Goal: Information Seeking & Learning: Find specific fact

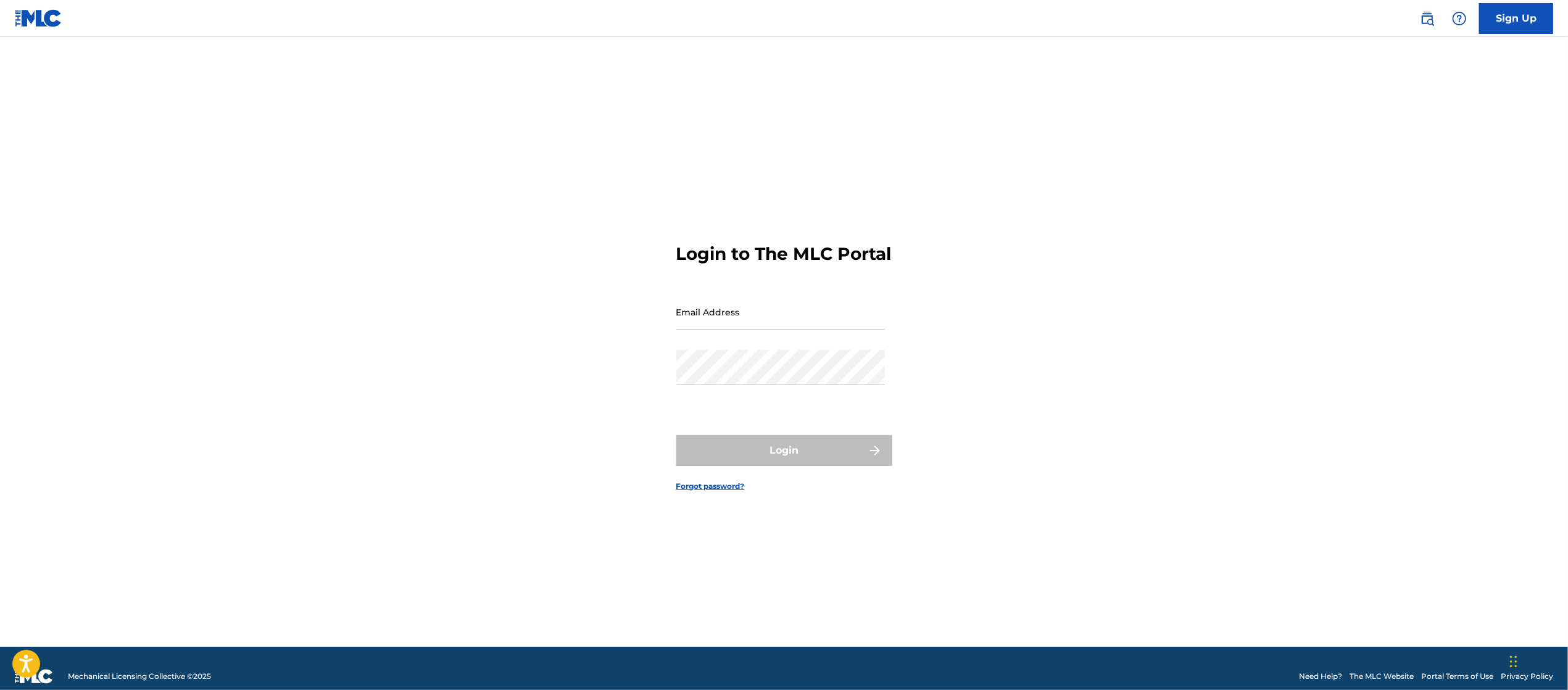
click at [1429, 24] on img at bounding box center [1428, 18] width 15 height 15
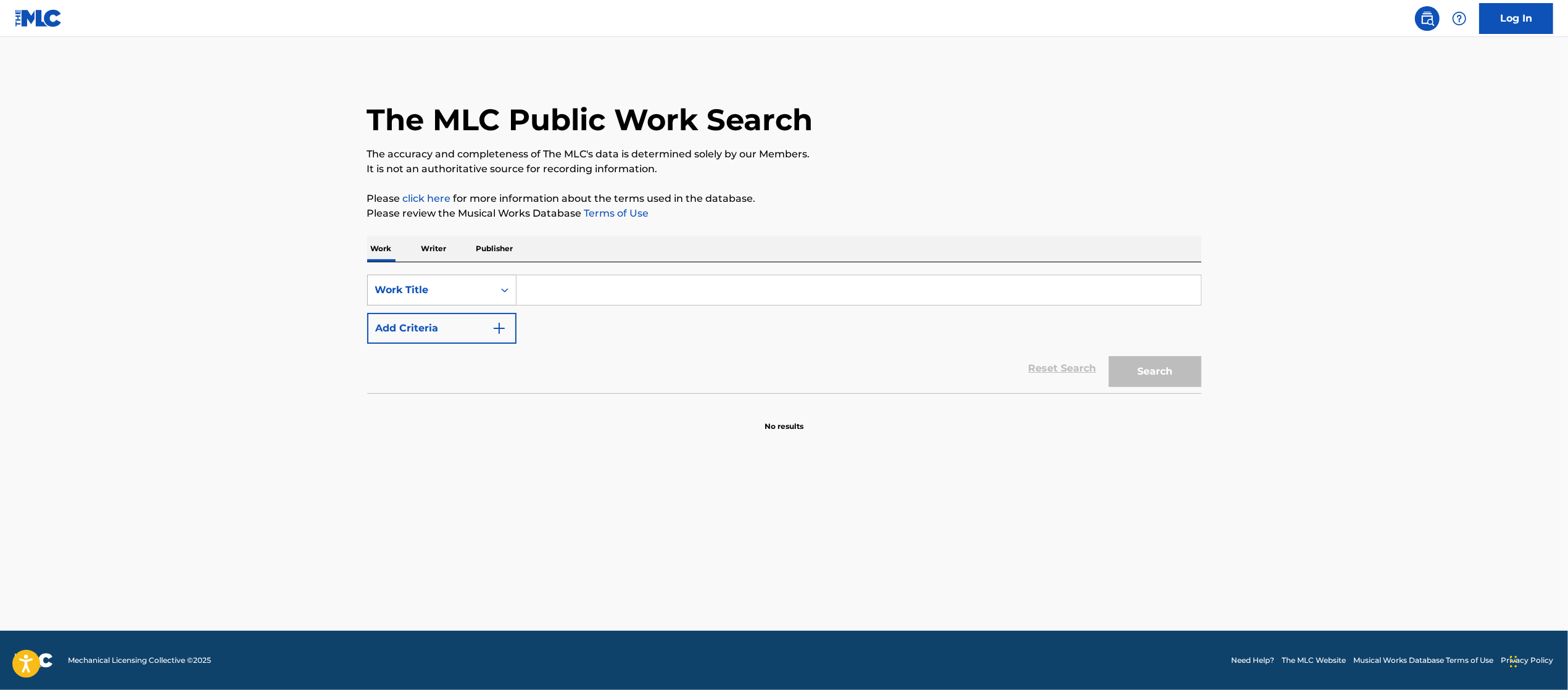
click at [505, 292] on icon "Search Form" at bounding box center [505, 290] width 13 height 13
click at [487, 320] on div "MLC Song Code" at bounding box center [442, 321] width 148 height 31
click at [562, 291] on input "Search Form" at bounding box center [858, 290] width 684 height 29
paste input "V0608L"
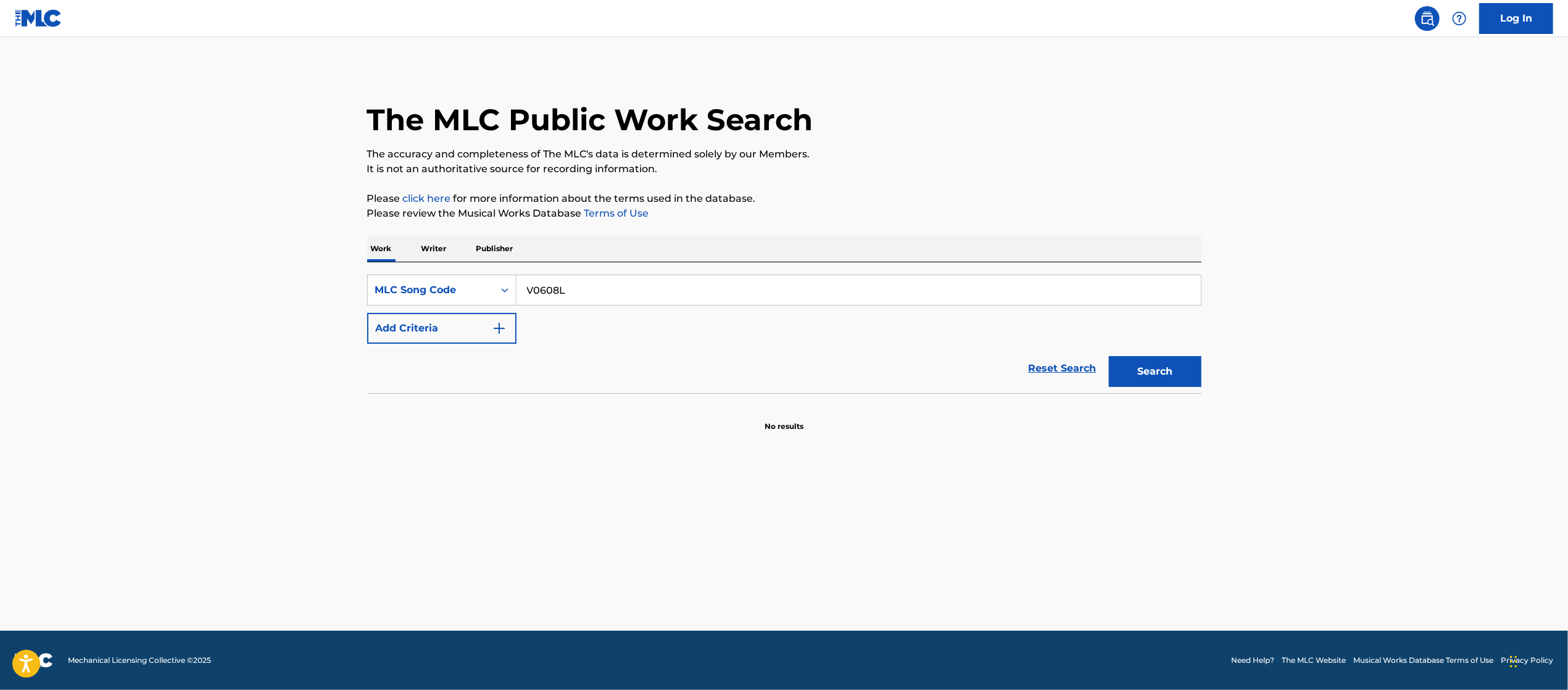
type input "V0608L"
click at [1172, 377] on button "Search" at bounding box center [1155, 371] width 92 height 31
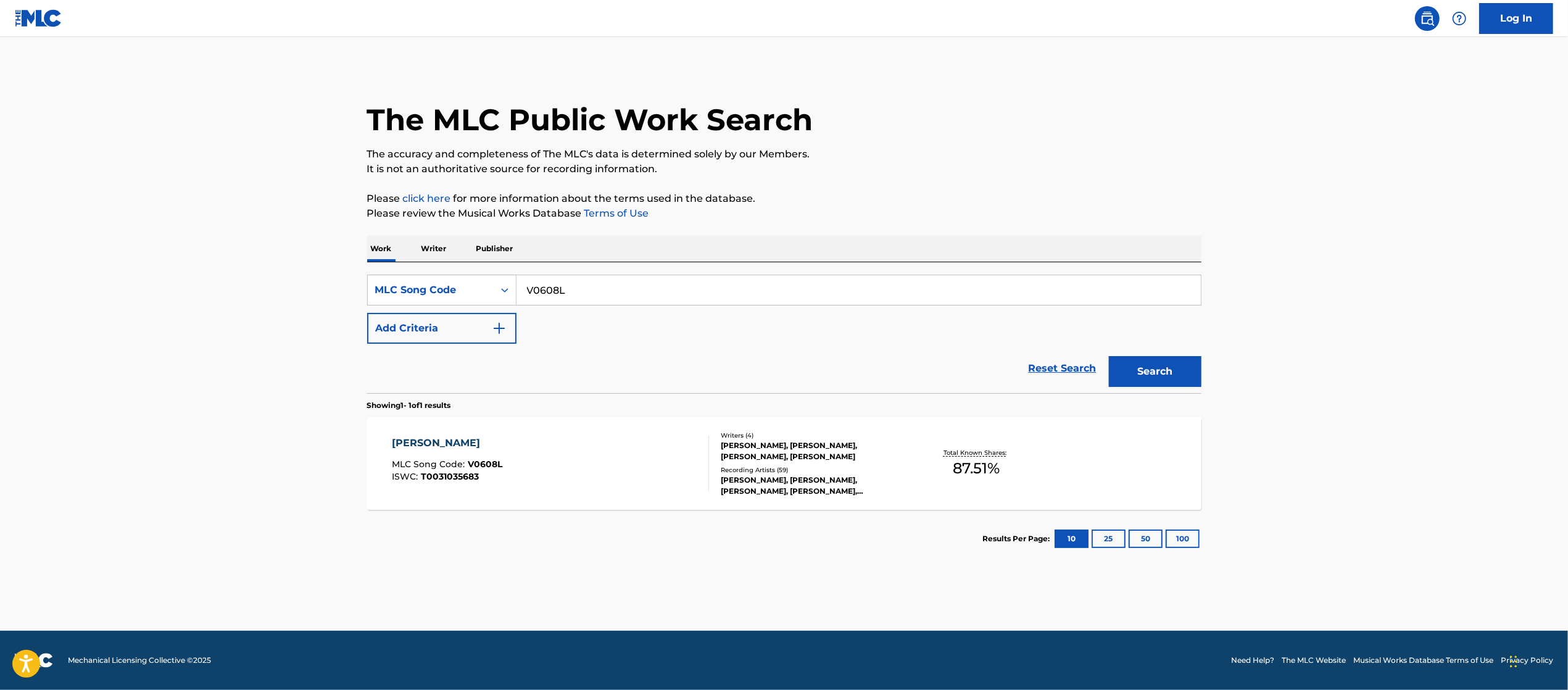
click at [815, 450] on div "[PERSON_NAME], [PERSON_NAME], [PERSON_NAME], [PERSON_NAME]" at bounding box center [814, 451] width 186 height 22
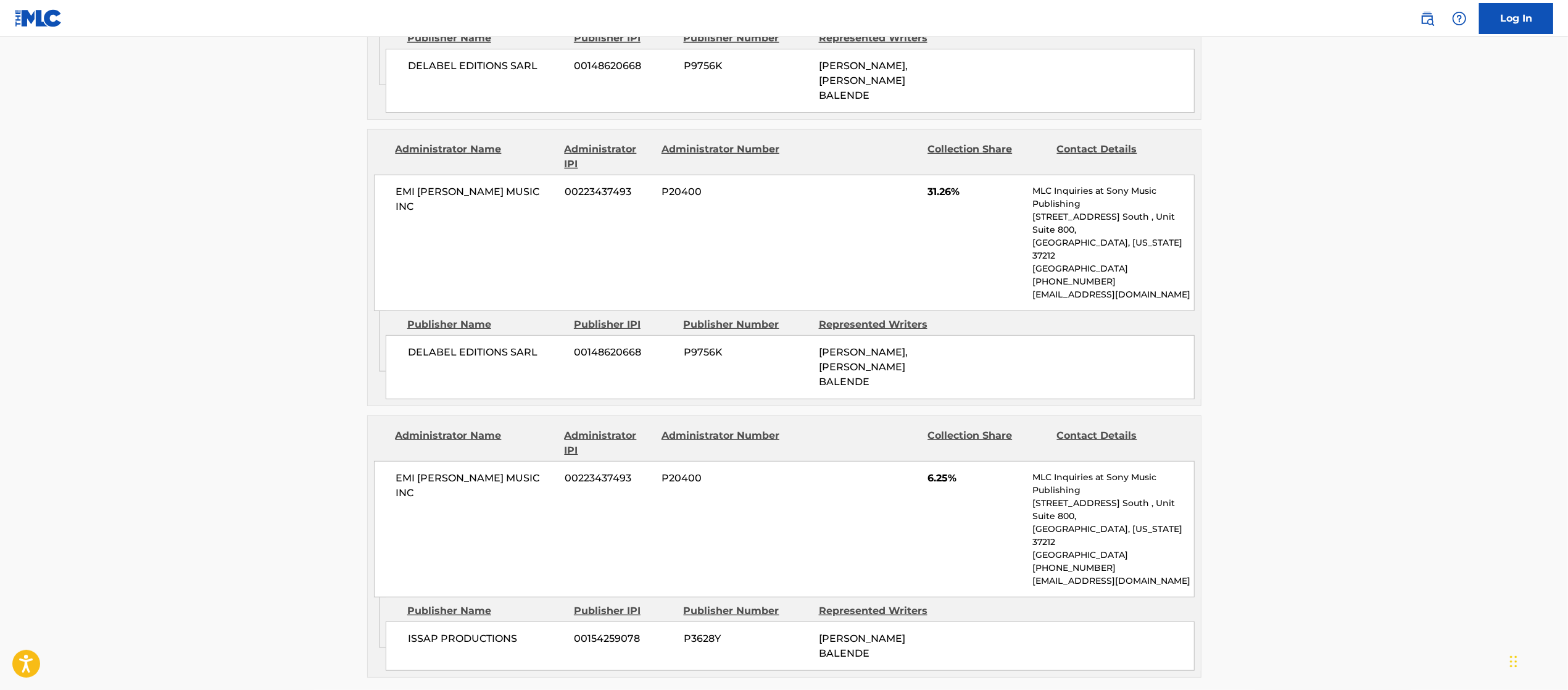
scroll to position [617, 0]
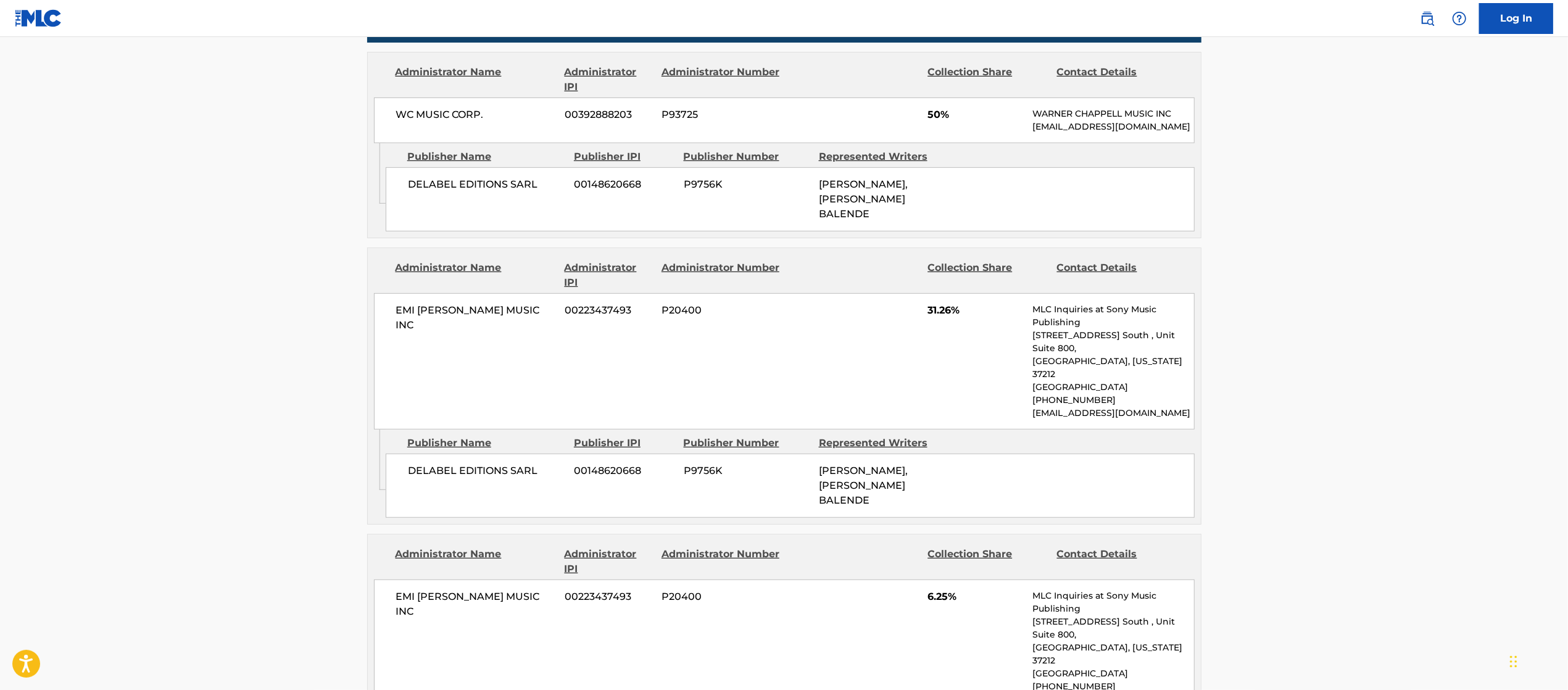
drag, startPoint x: 543, startPoint y: 123, endPoint x: 1144, endPoint y: 147, distance: 601.5
click at [1144, 143] on div "WC MUSIC CORP. 00392888203 P93725 50% [PERSON_NAME] MUSIC INC [EMAIL_ADDRESS][D…" at bounding box center [784, 120] width 821 height 45
click at [1135, 180] on div "Publisher Name Publisher IPI Publisher Number Represented Writers DELABEL EDITI…" at bounding box center [793, 186] width 815 height 88
drag, startPoint x: 842, startPoint y: 204, endPoint x: 1007, endPoint y: 224, distance: 166.2
click at [943, 209] on div "[PERSON_NAME], [PERSON_NAME] BALENDE" at bounding box center [882, 199] width 126 height 44
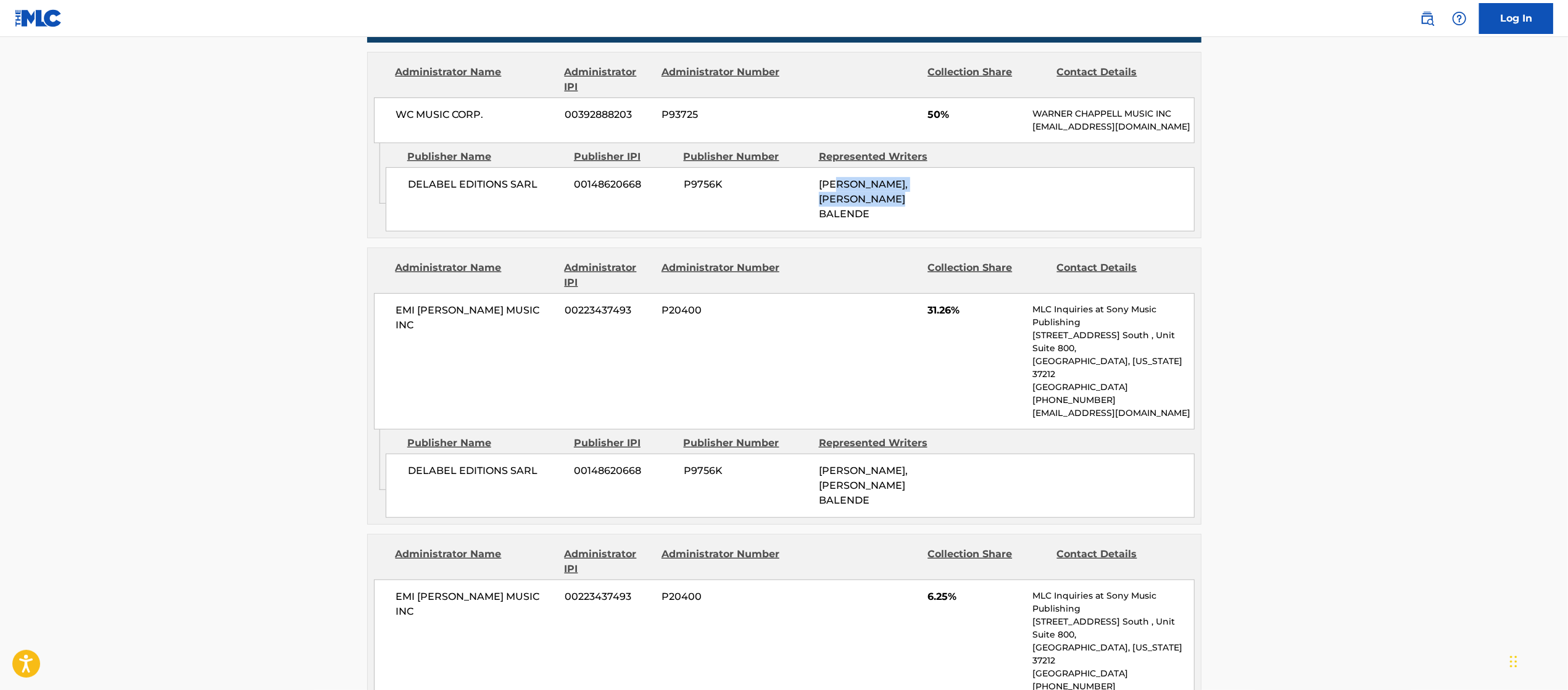
click at [1007, 224] on div "DELABEL EDITIONS SARL 00148620668 P9756K [PERSON_NAME], [PERSON_NAME] BALENDE" at bounding box center [789, 199] width 809 height 64
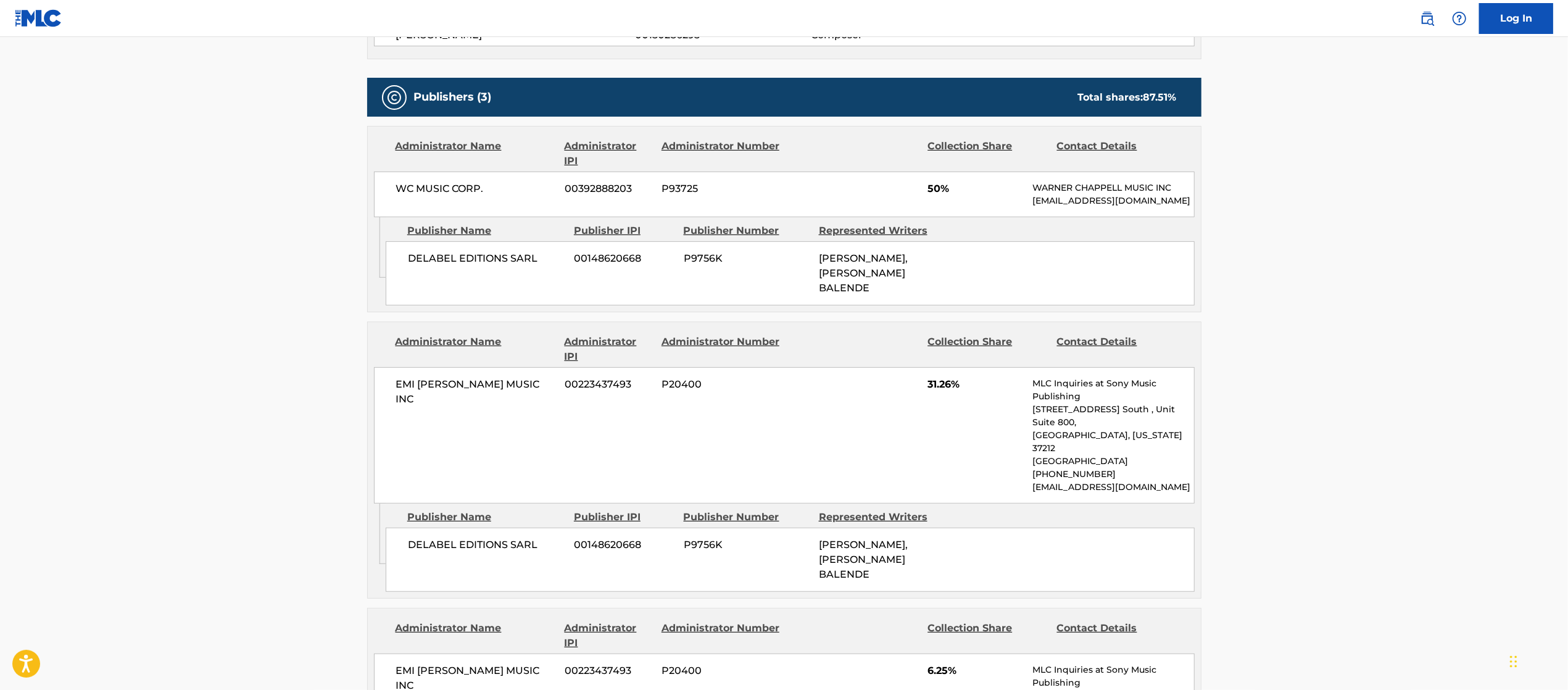
scroll to position [494, 0]
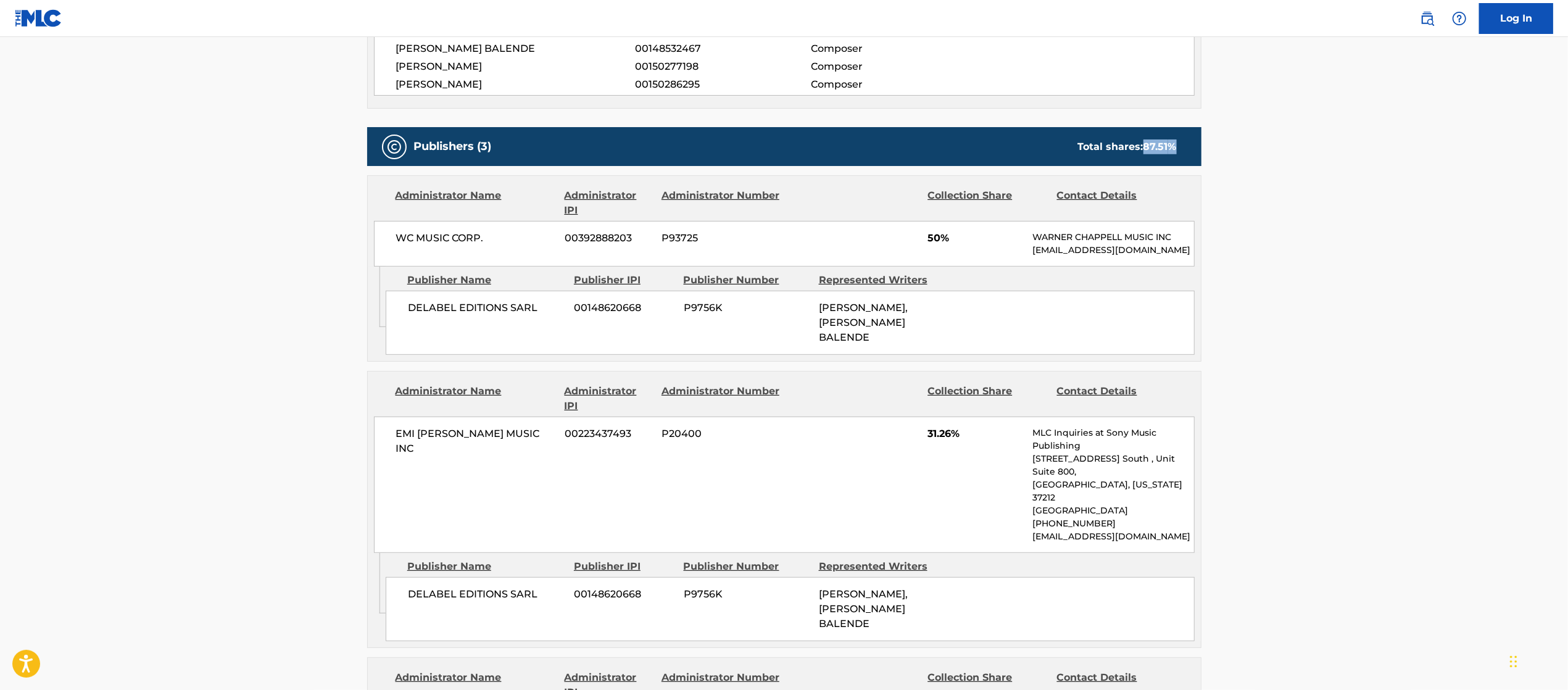
drag, startPoint x: 1144, startPoint y: 148, endPoint x: 1180, endPoint y: 149, distance: 36.0
click at [1180, 149] on div "Total shares: 87.51 %" at bounding box center [1127, 147] width 123 height 15
click at [1199, 174] on div "Publishers (3) Total shares: 87.51 % Administrator Name Administrator IPI Admin…" at bounding box center [784, 522] width 834 height 792
